Goal: Task Accomplishment & Management: Manage account settings

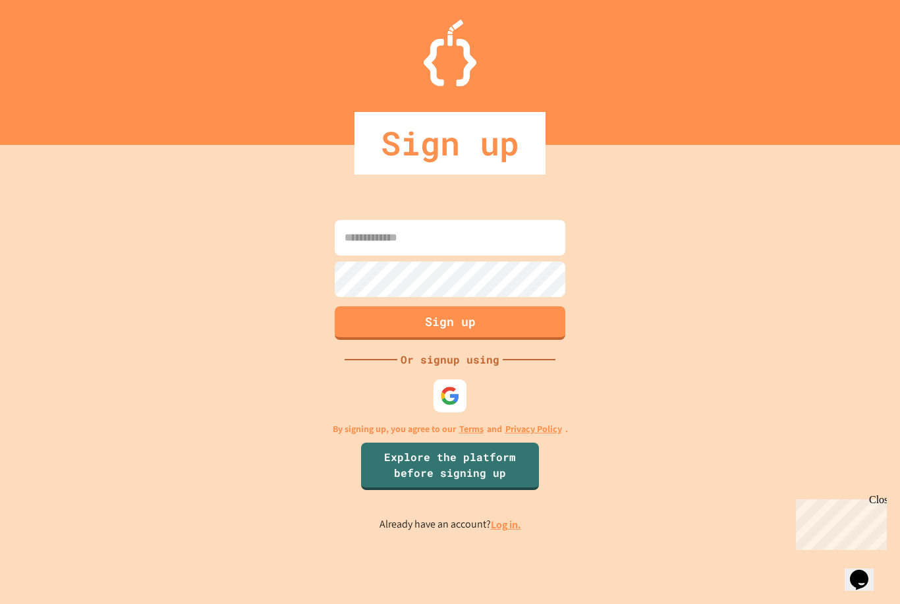
click at [453, 406] on img at bounding box center [450, 396] width 20 height 20
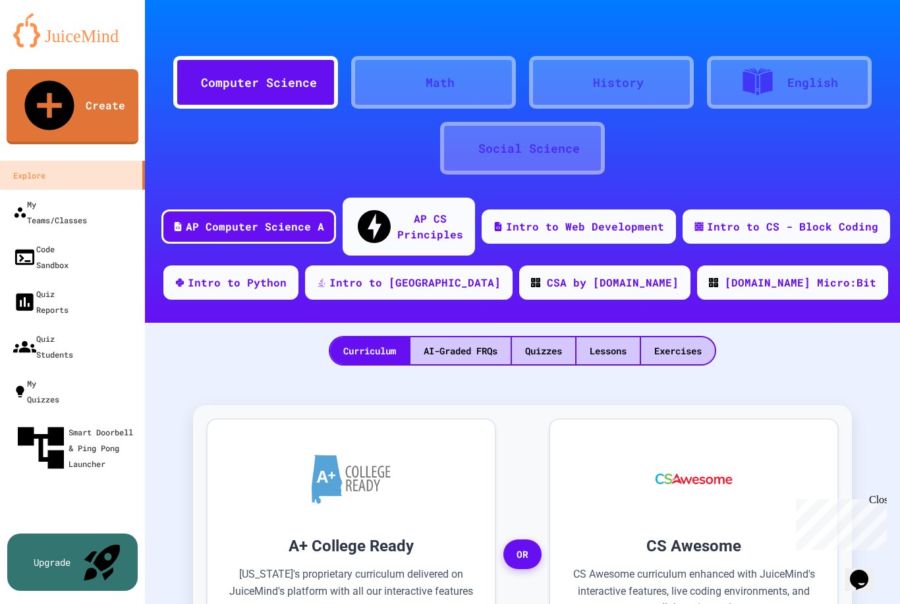
click at [87, 196] on div "My Teams/Classes" at bounding box center [50, 212] width 74 height 32
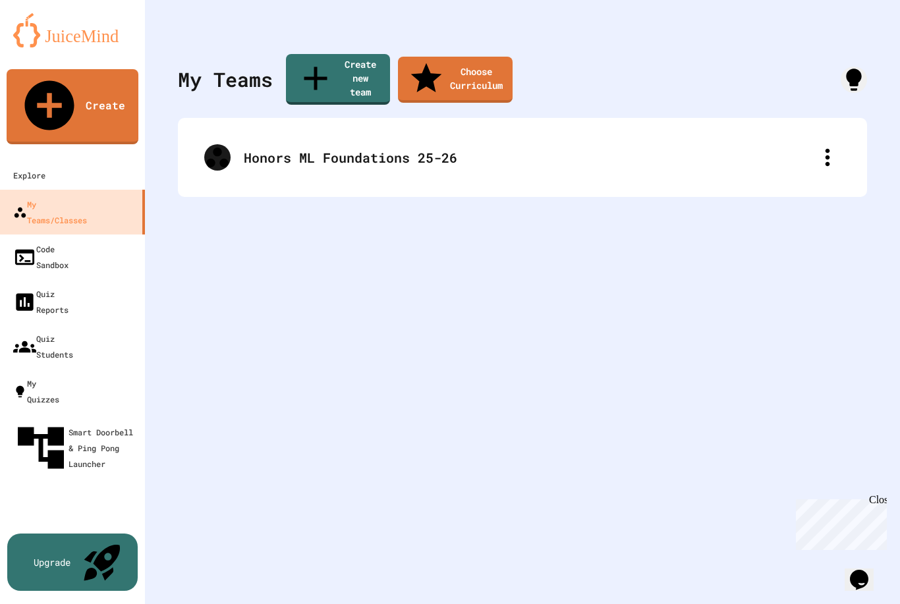
click at [697, 148] on div "Honors ML Foundations 25-26" at bounding box center [529, 158] width 570 height 20
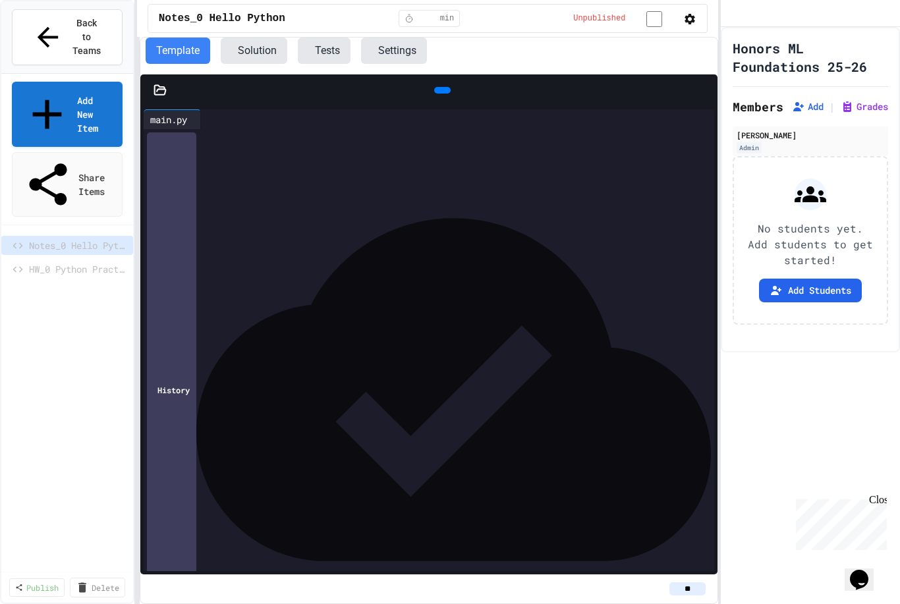
click at [626, 308] on div at bounding box center [440, 311] width 547 height 13
click at [449, 94] on div at bounding box center [442, 90] width 16 height 7
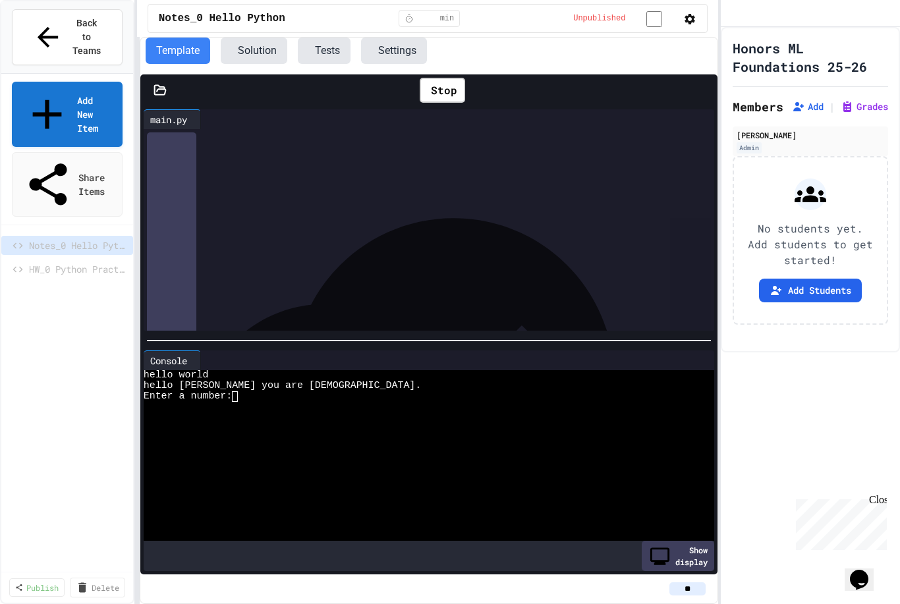
click at [826, 302] on button "Add Students" at bounding box center [810, 291] width 103 height 24
click at [808, 113] on button "Add" at bounding box center [808, 106] width 32 height 13
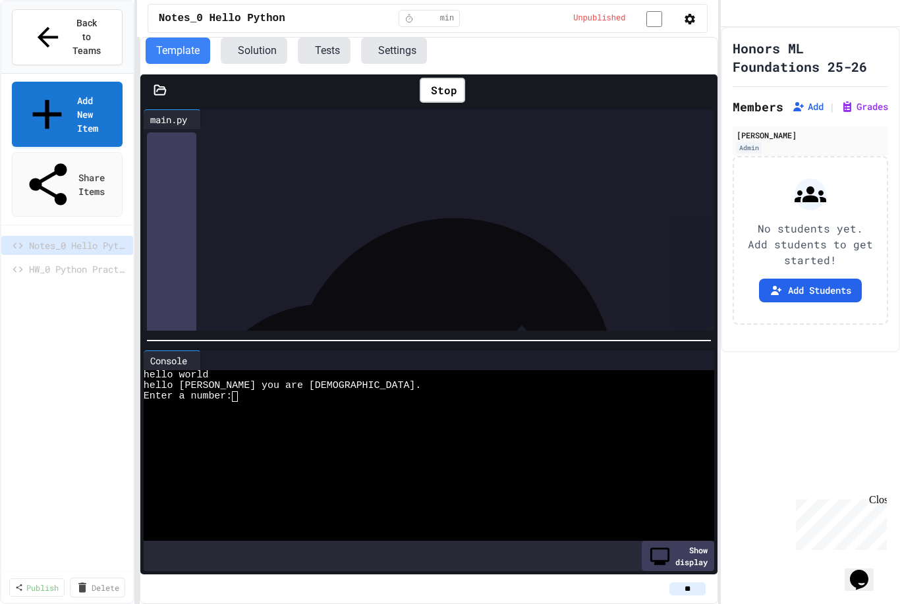
click at [888, 57] on button "Assignment Settings" at bounding box center [888, 57] width 0 height 0
